Goal: Transaction & Acquisition: Purchase product/service

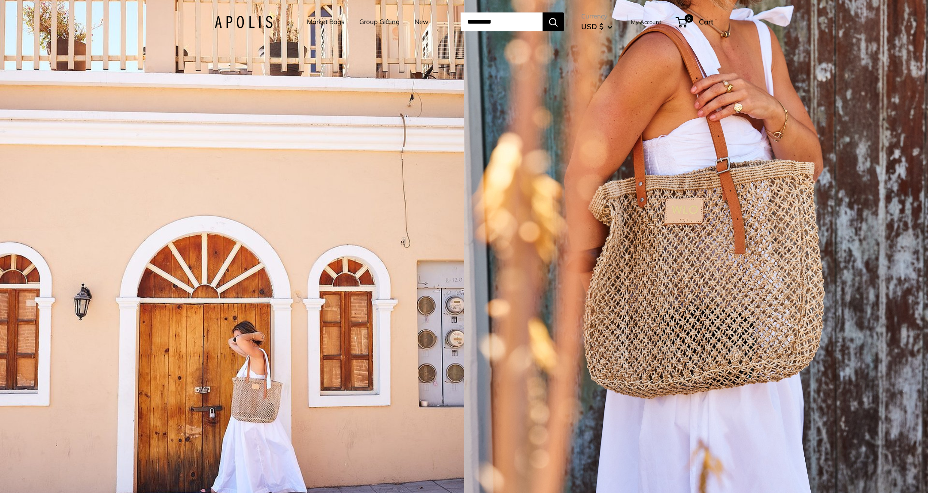
click at [332, 21] on link "Market Bags" at bounding box center [325, 22] width 37 height 12
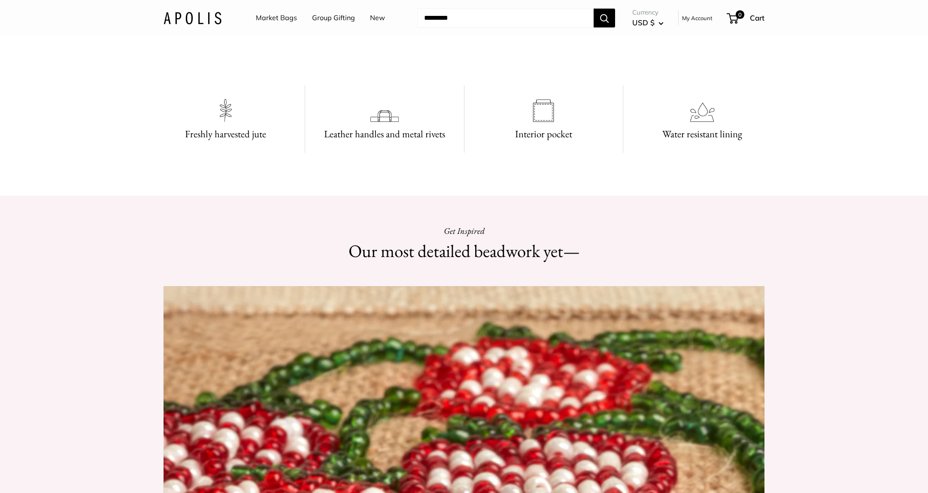
scroll to position [843, 0]
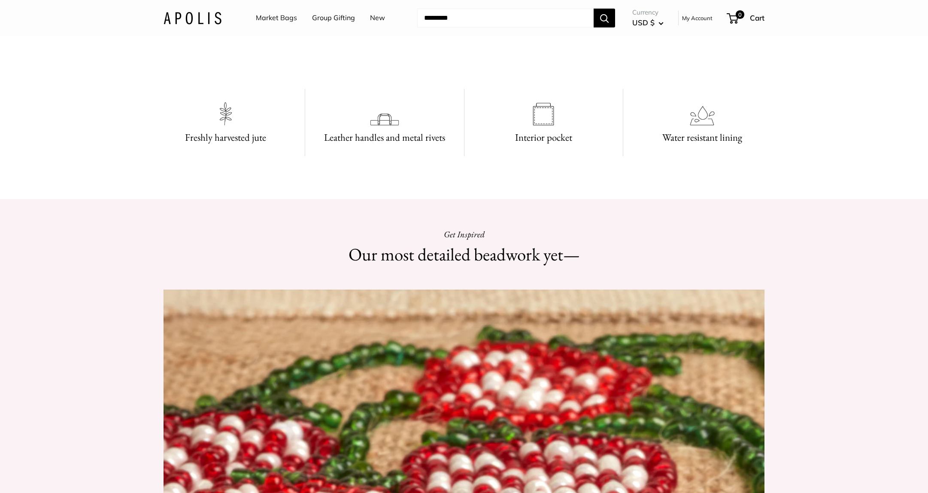
click at [278, 15] on link "Market Bags" at bounding box center [276, 18] width 41 height 13
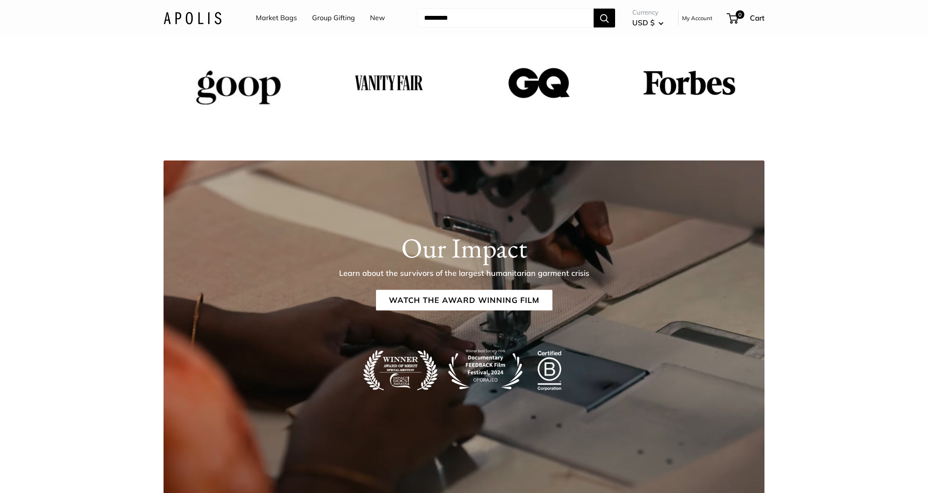
scroll to position [1810, 0]
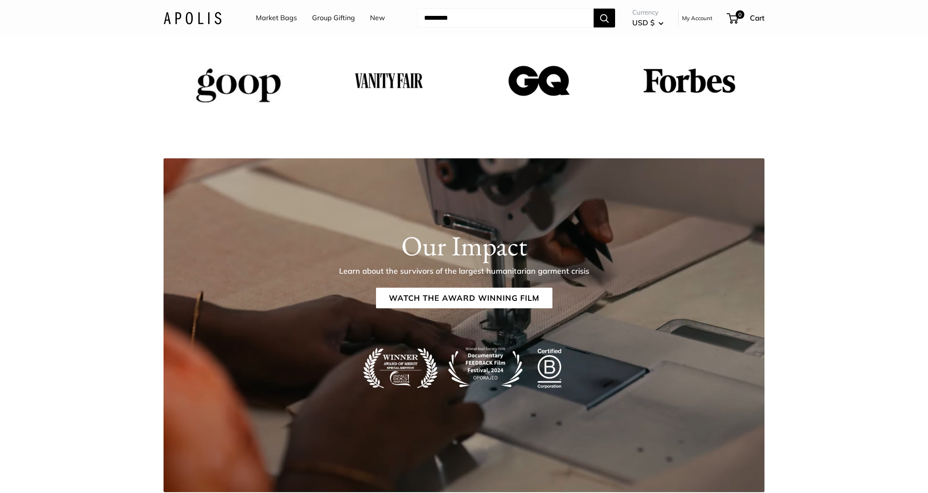
click at [375, 19] on link "New" at bounding box center [377, 18] width 15 height 13
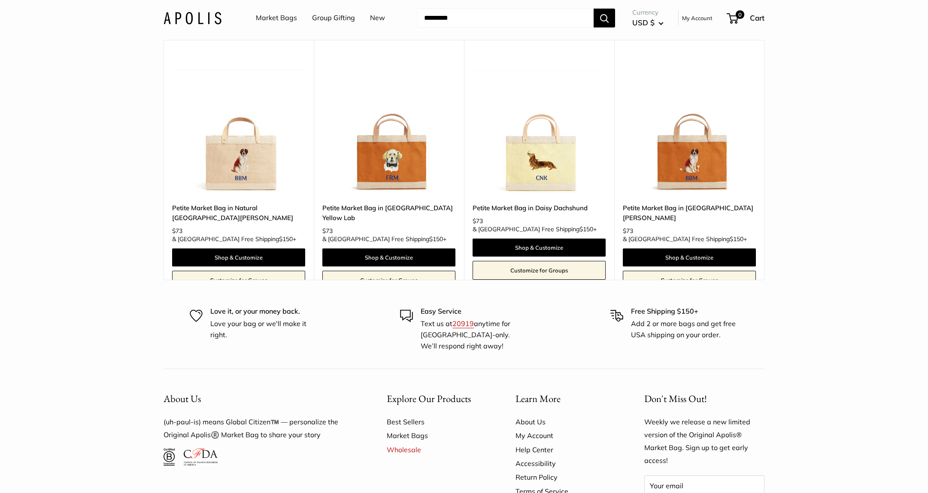
scroll to position [5176, 0]
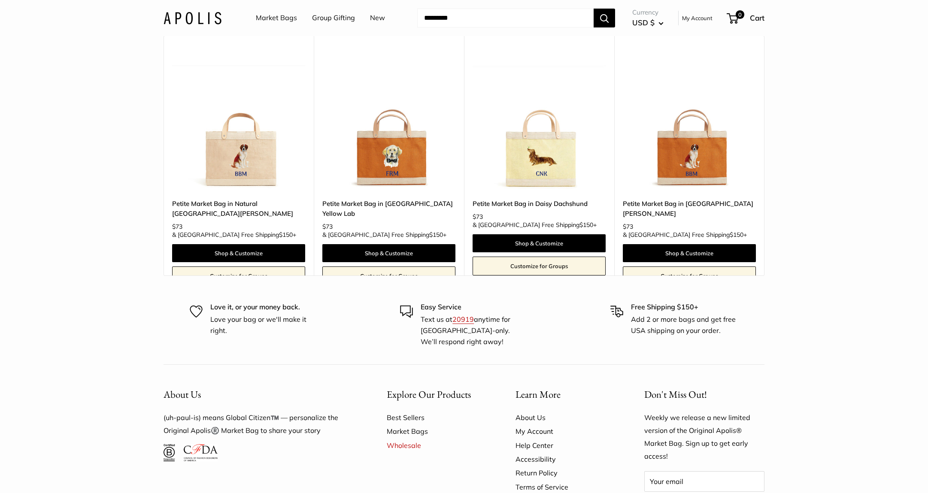
click at [0, 0] on img at bounding box center [0, 0] width 0 height 0
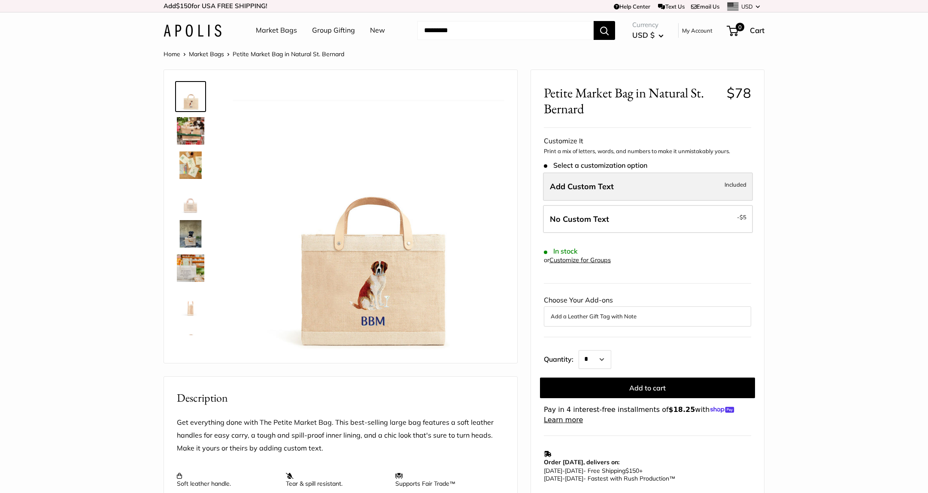
click at [604, 190] on span "Add Custom Text" at bounding box center [582, 187] width 64 height 10
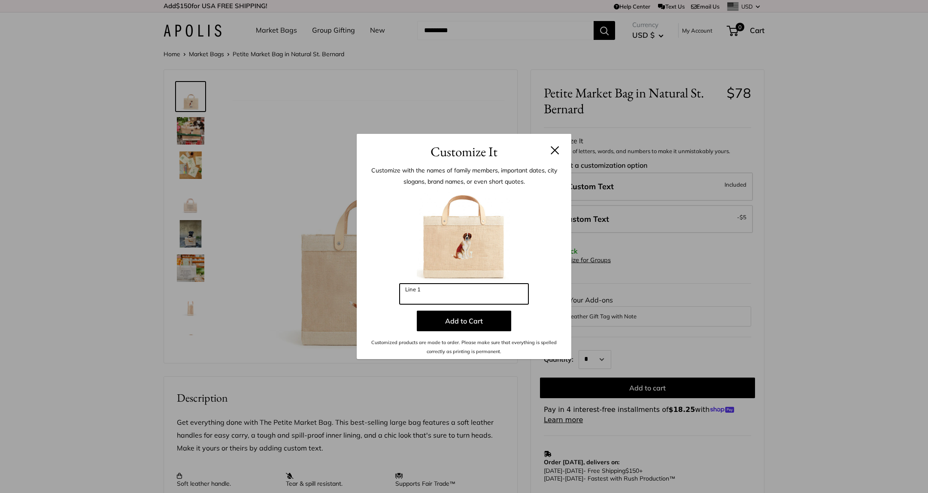
click at [425, 296] on input "Line 1" at bounding box center [464, 294] width 129 height 21
type input "***"
click at [463, 321] on button "Add to Cart" at bounding box center [464, 321] width 94 height 21
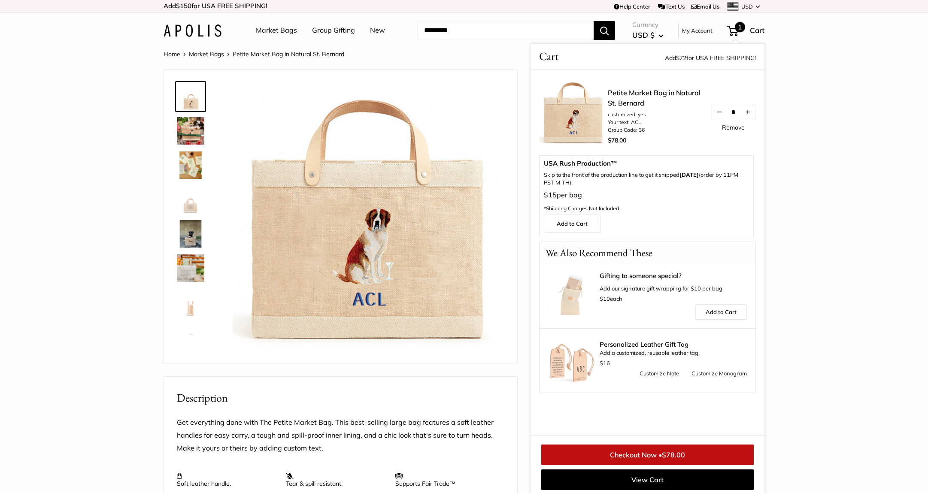
click at [730, 128] on link "Remove" at bounding box center [733, 127] width 23 height 6
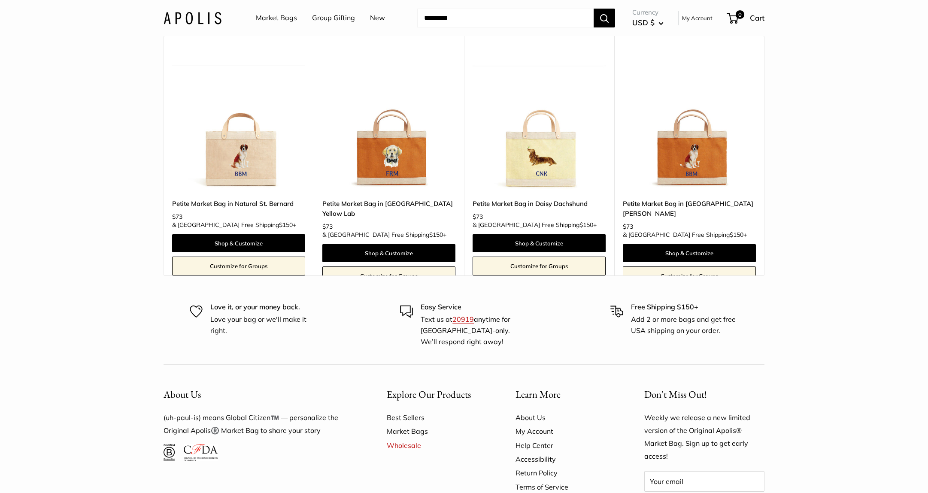
click at [0, 0] on img at bounding box center [0, 0] width 0 height 0
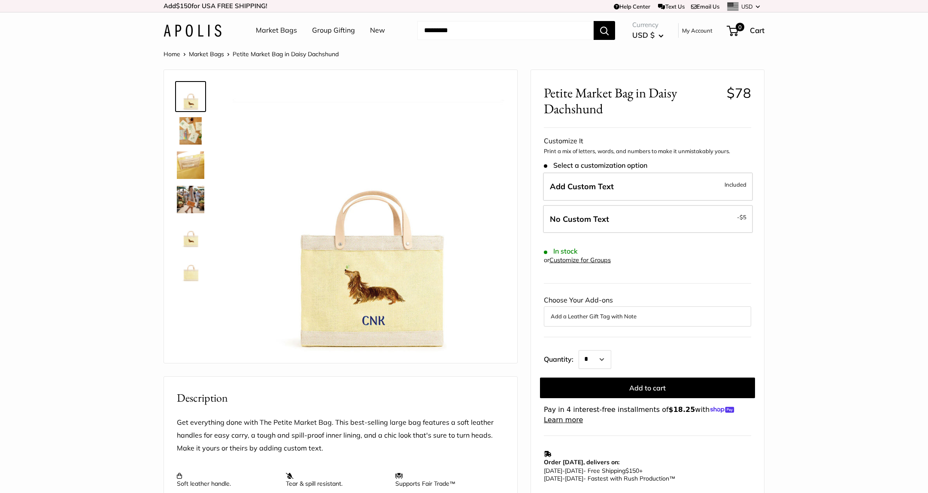
click at [189, 159] on img at bounding box center [190, 164] width 27 height 27
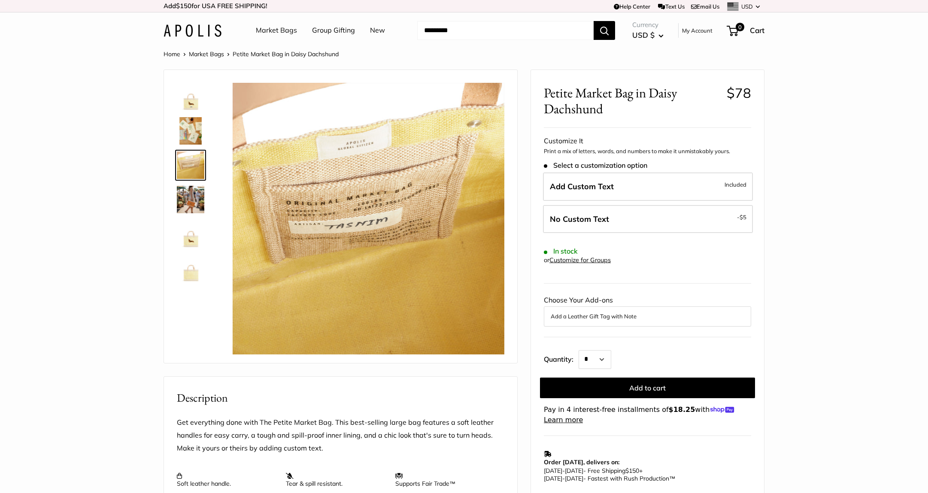
click at [189, 107] on img at bounding box center [190, 96] width 27 height 27
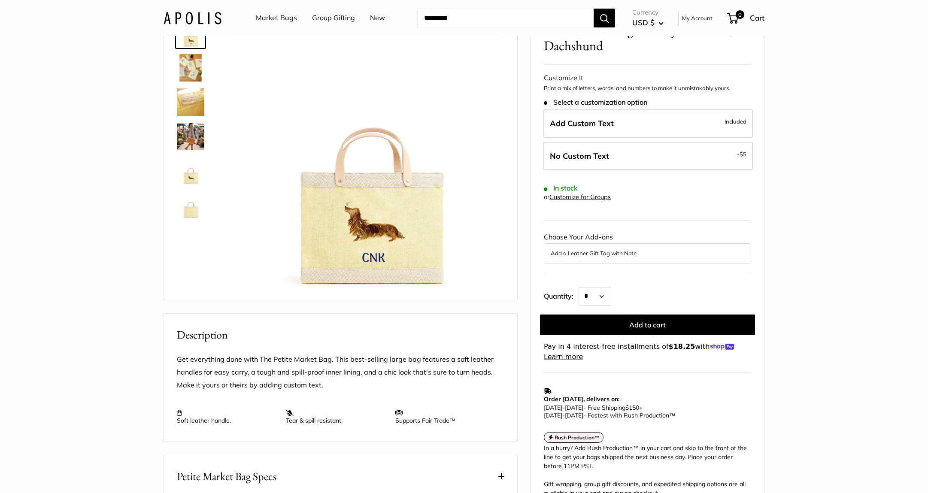
scroll to position [70, 0]
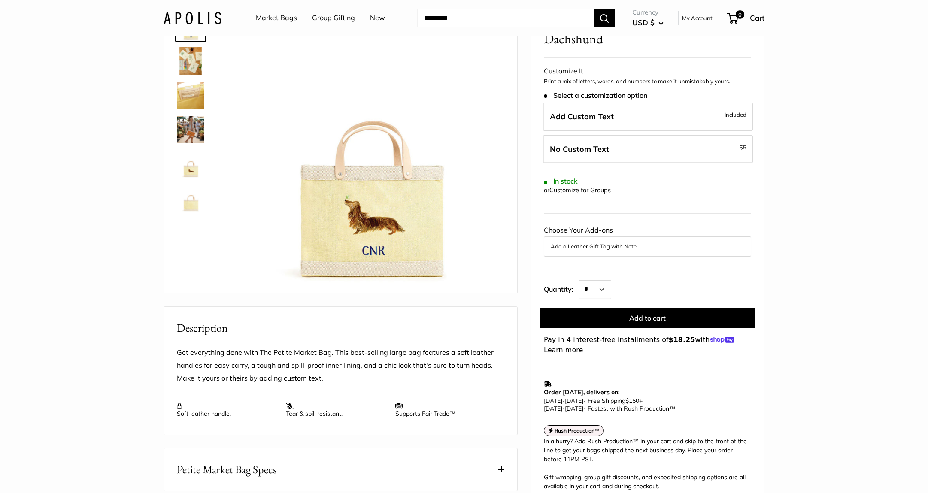
click at [194, 168] on img at bounding box center [190, 163] width 27 height 27
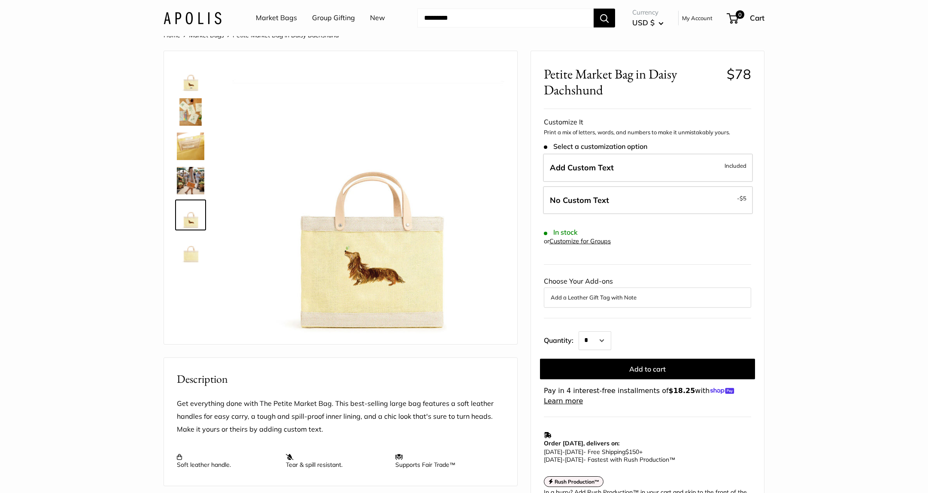
scroll to position [0, 0]
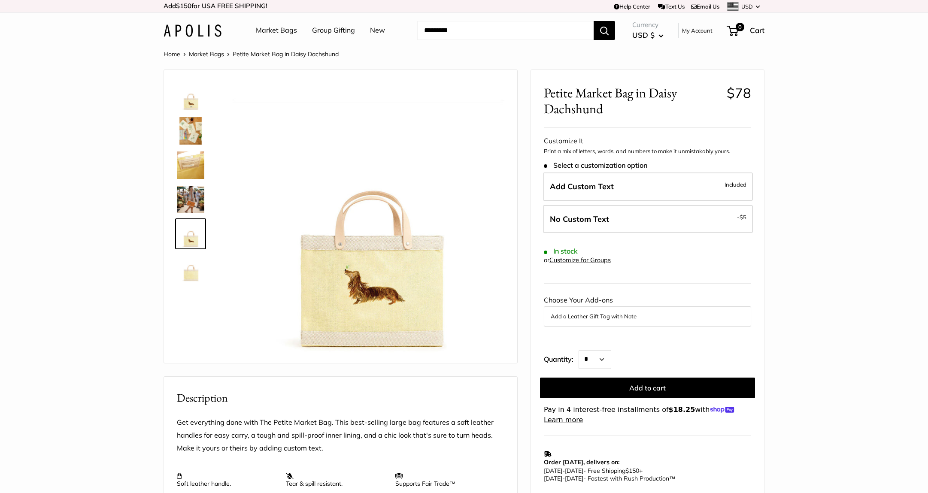
click at [340, 31] on link "Group Gifting" at bounding box center [333, 30] width 43 height 13
click at [287, 28] on link "Market Bags" at bounding box center [276, 30] width 41 height 13
